Goal: Information Seeking & Learning: Learn about a topic

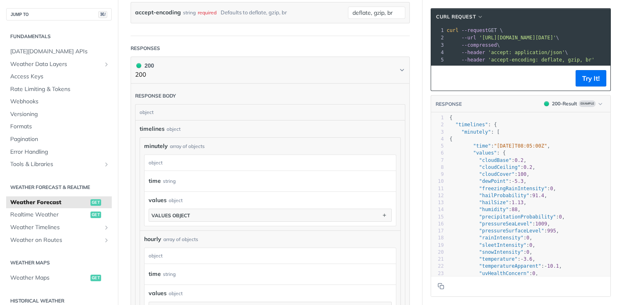
scroll to position [207, 0]
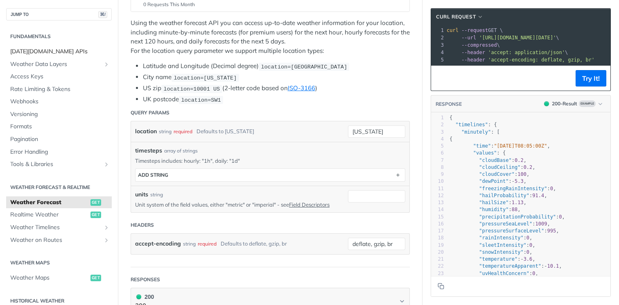
click at [48, 55] on span "[DATE][DOMAIN_NAME] APIs" at bounding box center [59, 51] width 99 height 8
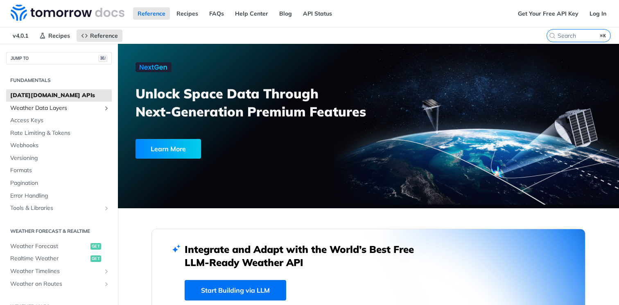
click at [54, 107] on span "Weather Data Layers" at bounding box center [55, 108] width 91 height 8
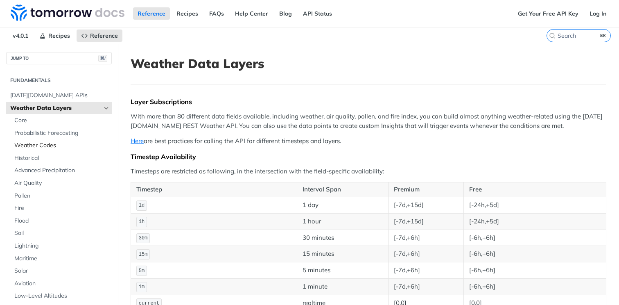
click at [50, 147] on span "Weather Codes" at bounding box center [61, 145] width 95 height 8
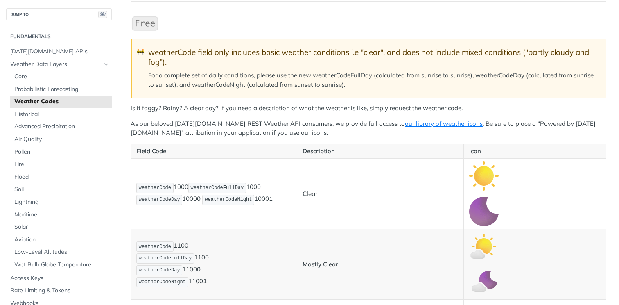
scroll to position [83, 0]
click at [24, 78] on span "Core" at bounding box center [61, 76] width 95 height 8
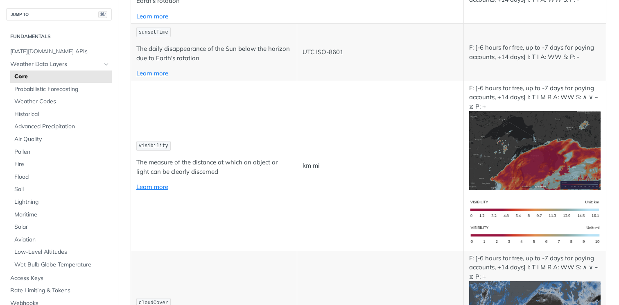
scroll to position [2004, 0]
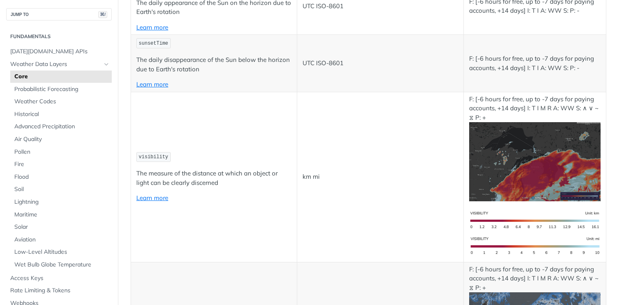
drag, startPoint x: 282, startPoint y: 180, endPoint x: 136, endPoint y: 140, distance: 151.3
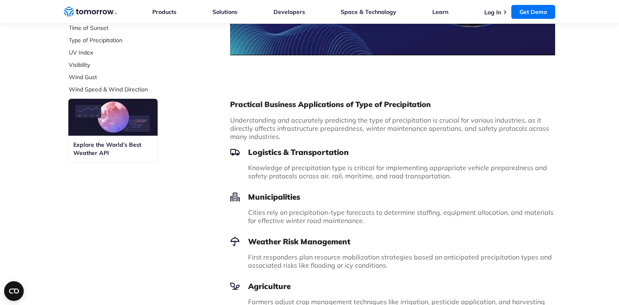
scroll to position [359, 0]
